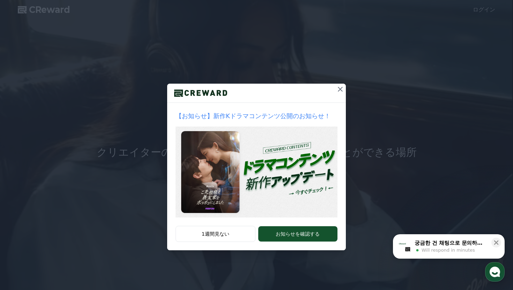
click at [340, 90] on icon at bounding box center [340, 89] width 5 height 5
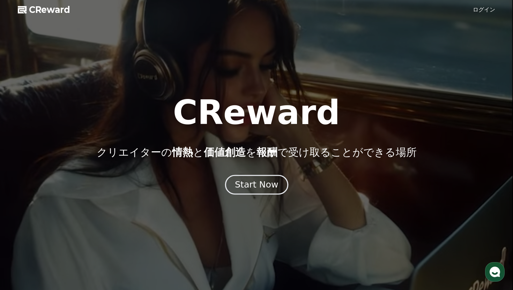
click at [266, 188] on div "Start Now" at bounding box center [256, 185] width 43 height 12
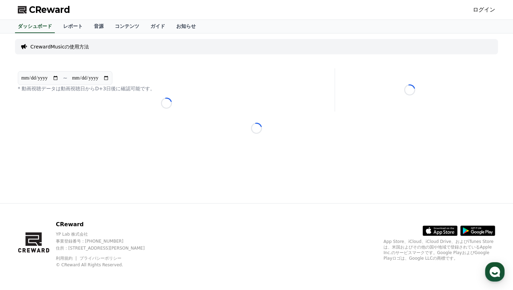
click at [475, 11] on link "ログイン" at bounding box center [484, 10] width 22 height 8
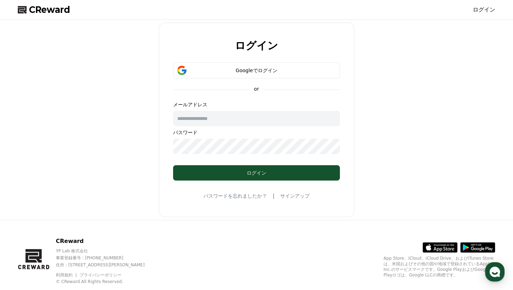
click at [278, 128] on div "メールアドレス パスワード" at bounding box center [256, 127] width 167 height 53
click at [279, 125] on input "text" at bounding box center [256, 118] width 167 height 15
type input "**********"
click at [255, 158] on form "**********" at bounding box center [256, 121] width 189 height 118
click at [256, 155] on form "**********" at bounding box center [256, 121] width 189 height 118
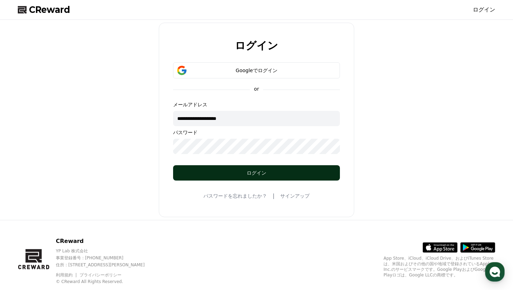
click at [257, 168] on button "ログイン" at bounding box center [256, 172] width 167 height 15
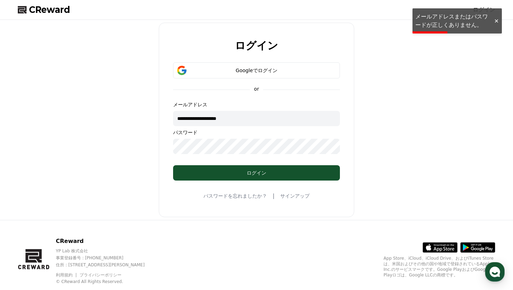
click at [133, 146] on div "**********" at bounding box center [256, 120] width 483 height 195
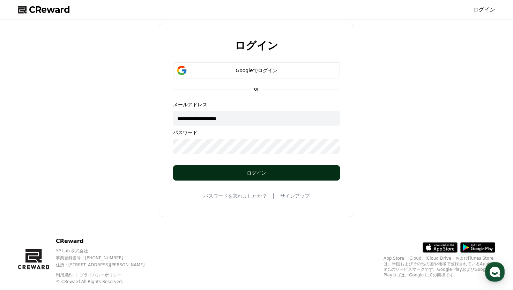
click at [226, 172] on div "ログイン" at bounding box center [256, 173] width 139 height 7
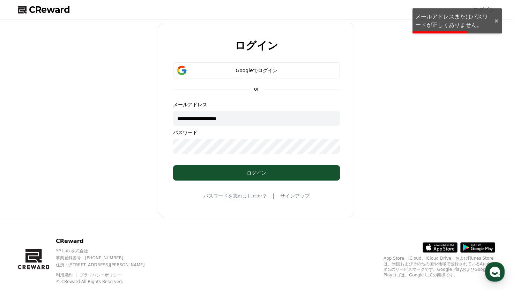
click at [171, 141] on form "**********" at bounding box center [256, 121] width 189 height 118
click at [251, 63] on button "Googleでログイン" at bounding box center [256, 70] width 167 height 16
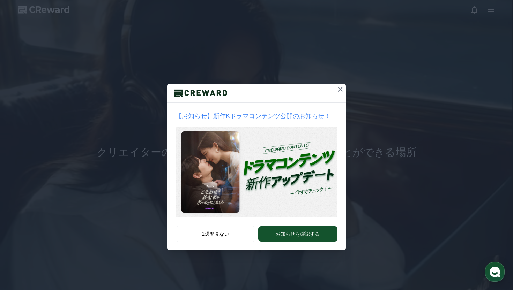
click at [343, 90] on icon at bounding box center [340, 89] width 8 height 8
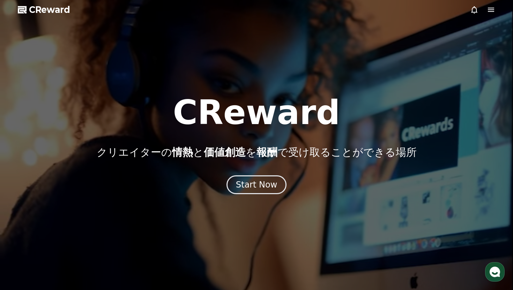
click at [46, 12] on span "CReward" at bounding box center [49, 9] width 41 height 11
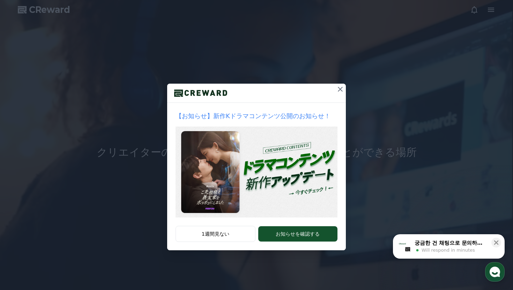
click at [345, 90] on button at bounding box center [340, 89] width 11 height 11
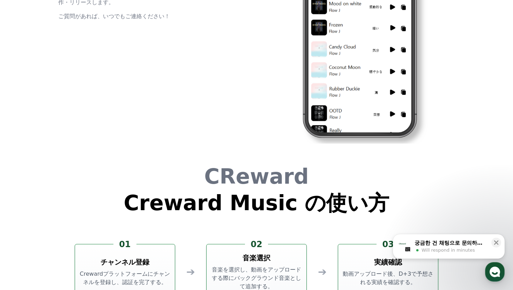
scroll to position [1890, 0]
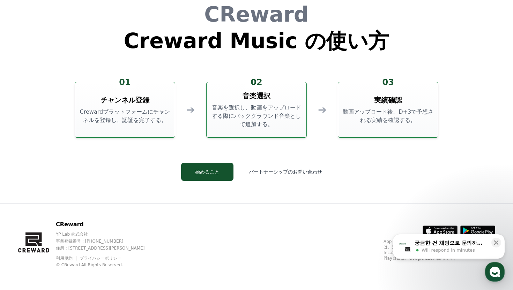
click at [130, 110] on p "Crewardプラットフォームにチャンネルを登録し、認証を完了する。" at bounding box center [125, 116] width 94 height 17
click at [214, 167] on button "始めること" at bounding box center [207, 172] width 52 height 18
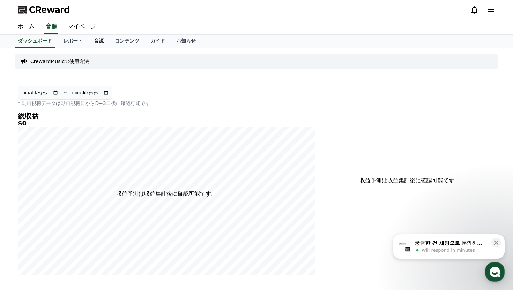
click at [95, 44] on link "音源" at bounding box center [98, 41] width 21 height 13
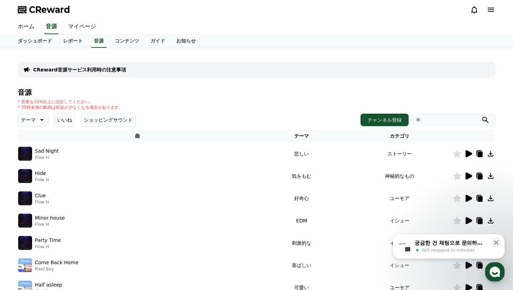
click at [164, 175] on div "Hide Flow H" at bounding box center [137, 176] width 239 height 14
click at [158, 175] on div "Hide Flow H" at bounding box center [137, 176] width 239 height 14
click at [22, 178] on img at bounding box center [25, 176] width 14 height 14
click at [467, 178] on icon at bounding box center [468, 176] width 7 height 7
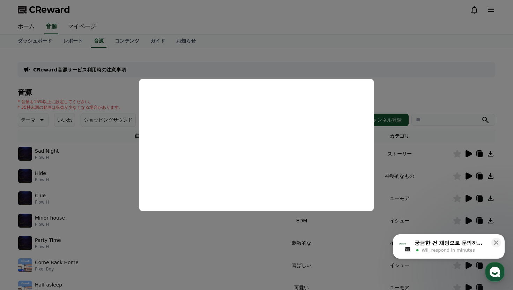
click at [210, 63] on button "close modal" at bounding box center [256, 145] width 513 height 290
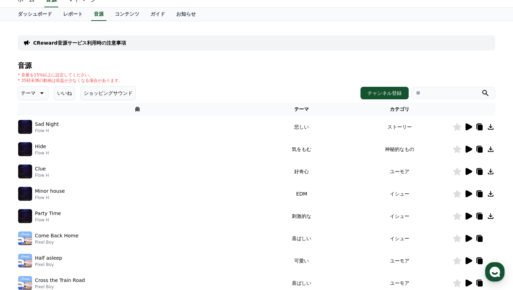
scroll to position [31, 0]
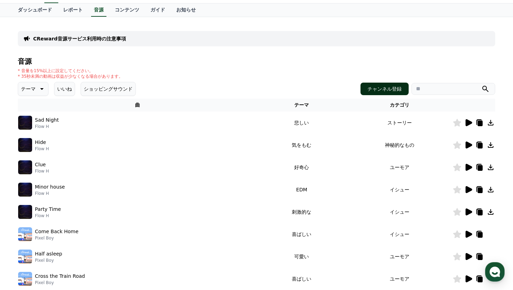
click at [388, 83] on button "チャンネル登録" at bounding box center [384, 89] width 48 height 13
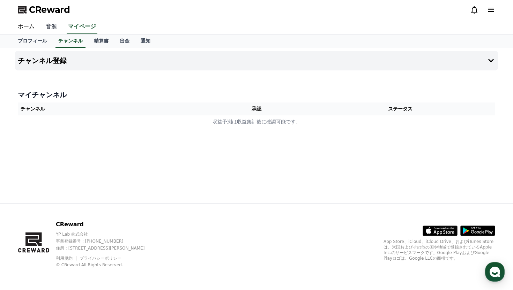
click at [49, 24] on link "音源" at bounding box center [51, 27] width 22 height 15
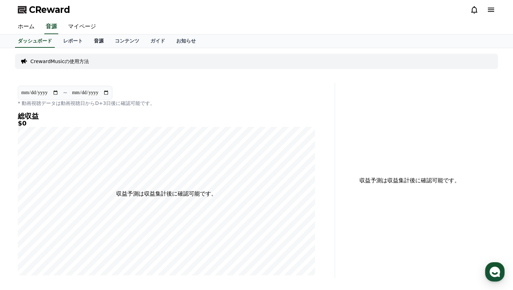
click at [103, 45] on link "音源" at bounding box center [98, 41] width 21 height 13
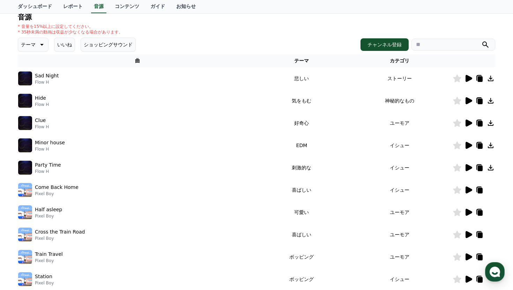
scroll to position [61, 0]
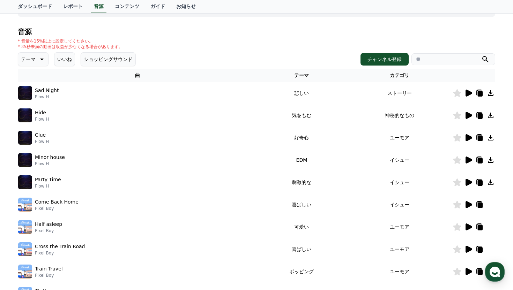
click at [195, 192] on td "Party Time Flow H" at bounding box center [137, 182] width 239 height 22
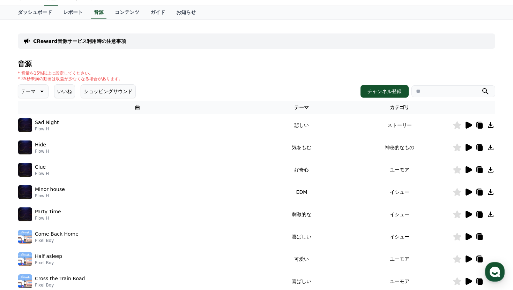
scroll to position [0, 0]
